Goal: Browse casually

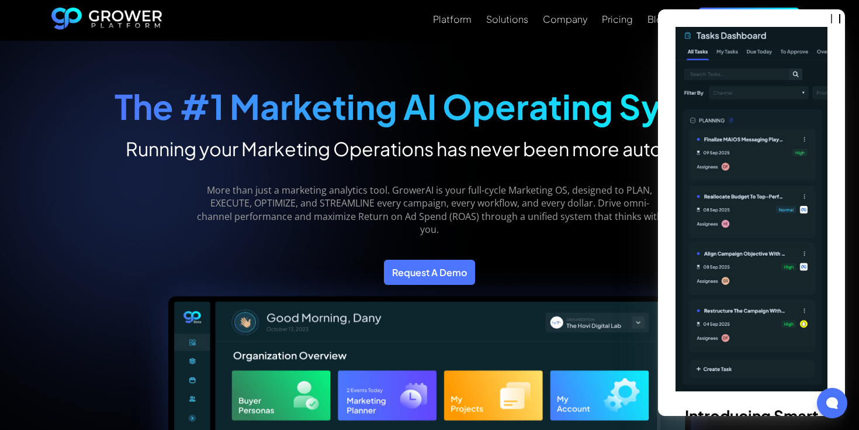
click at [828, 402] on icon at bounding box center [832, 402] width 13 height 13
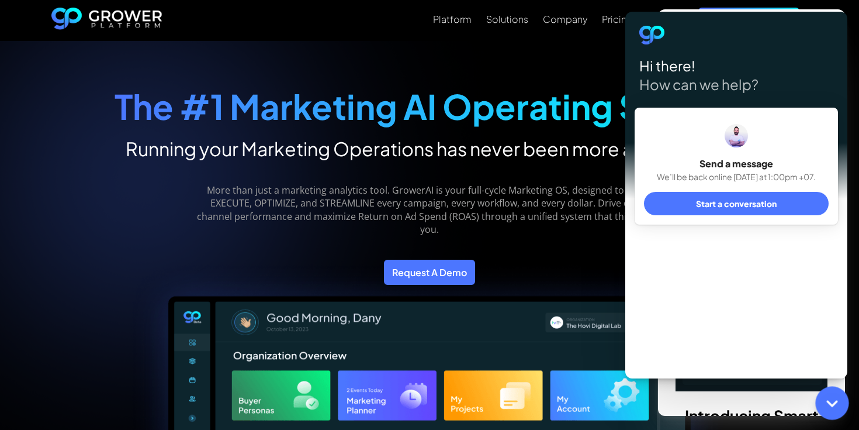
click at [841, 402] on div at bounding box center [831, 402] width 33 height 33
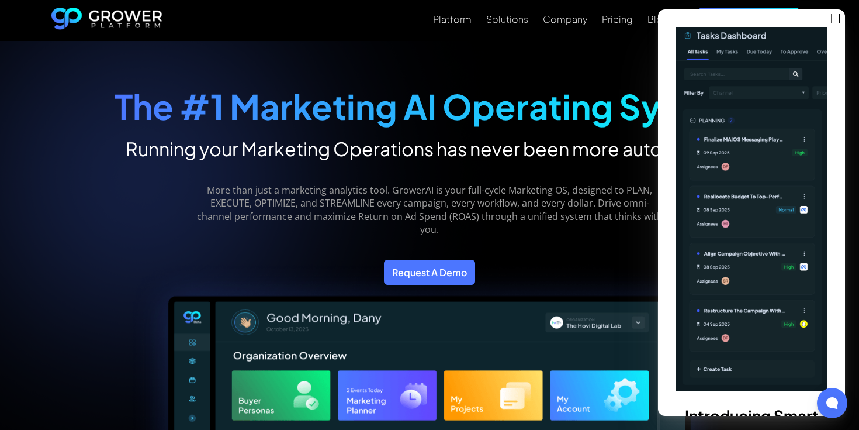
click at [141, 19] on img "home" at bounding box center [106, 21] width 111 height 26
